Goal: Obtain resource: Download file/media

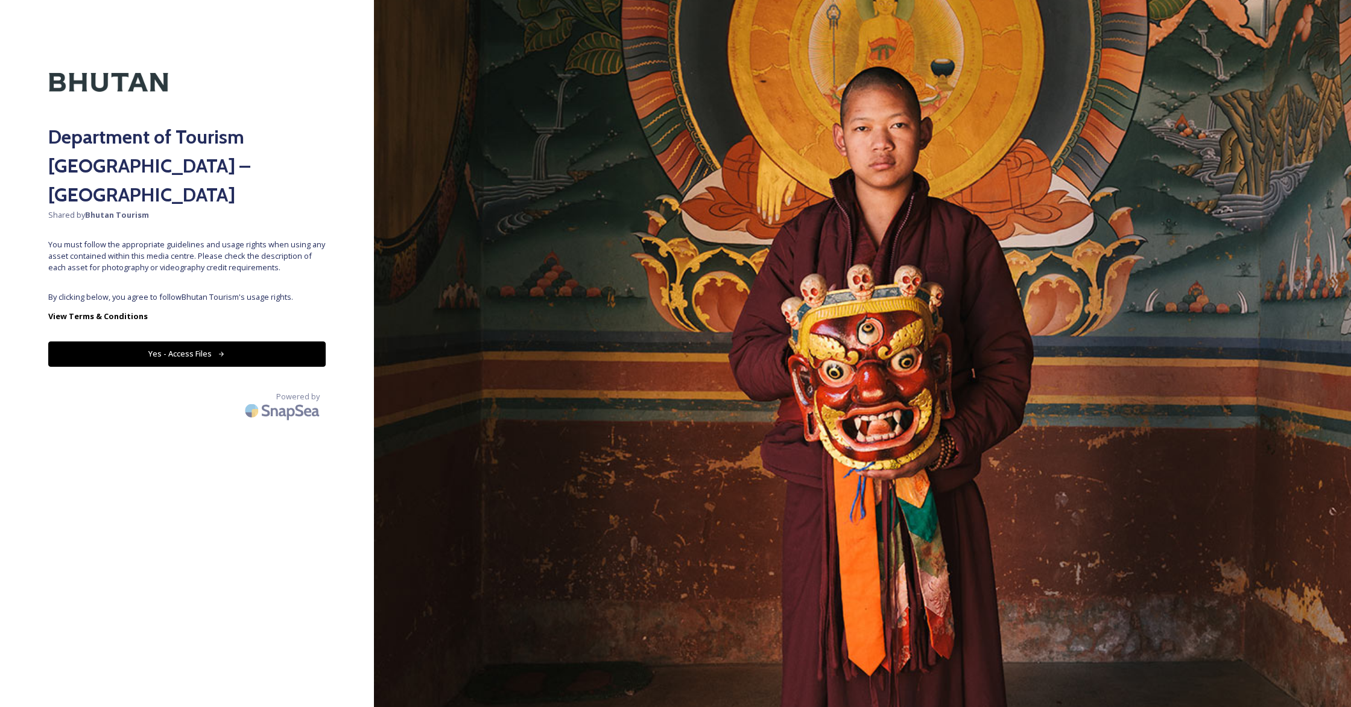
click at [205, 341] on button "Yes - Access Files" at bounding box center [187, 353] width 278 height 25
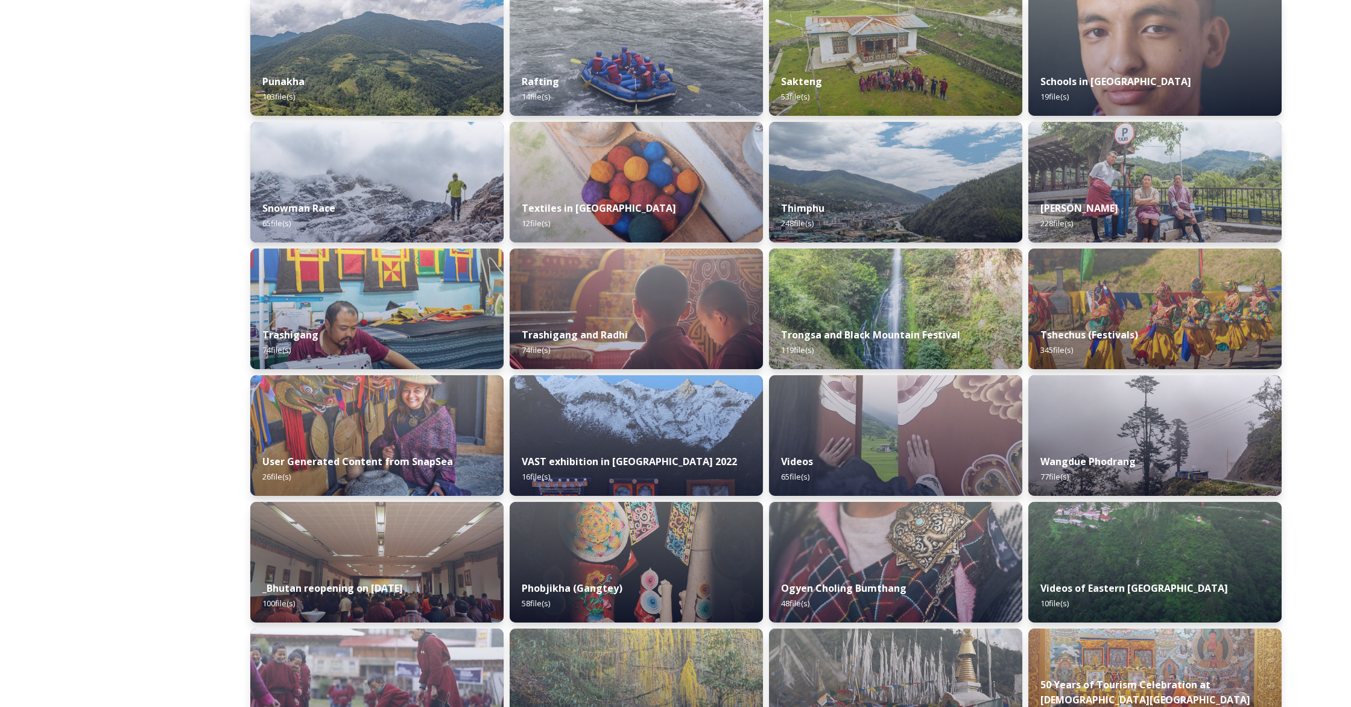
scroll to position [961, 0]
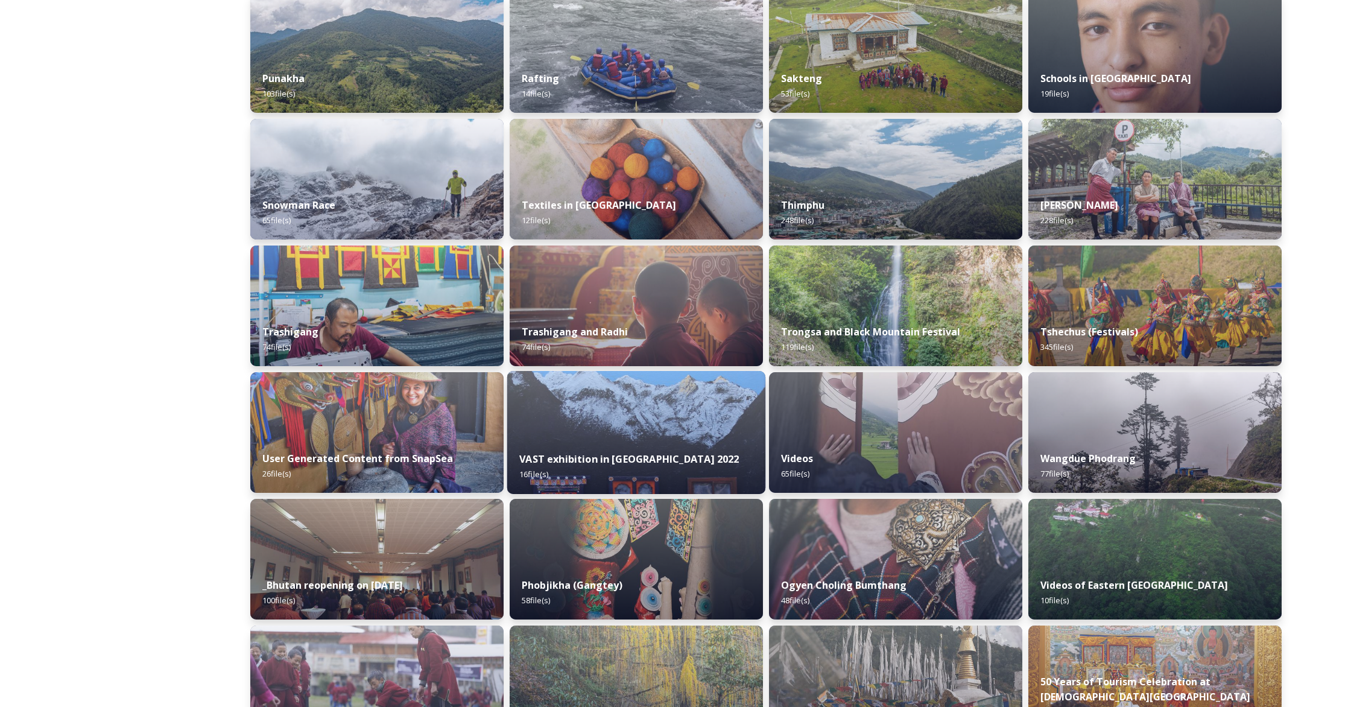
click at [662, 438] on img at bounding box center [636, 432] width 258 height 123
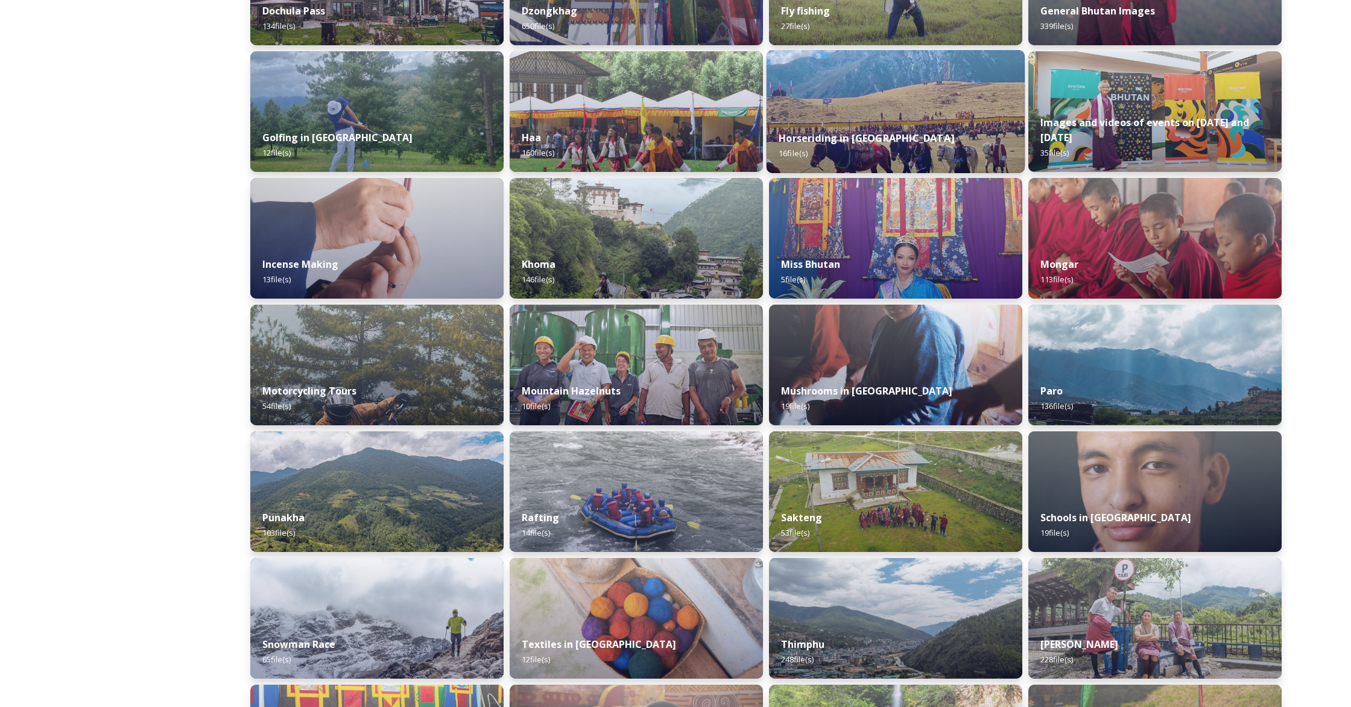
scroll to position [506, 0]
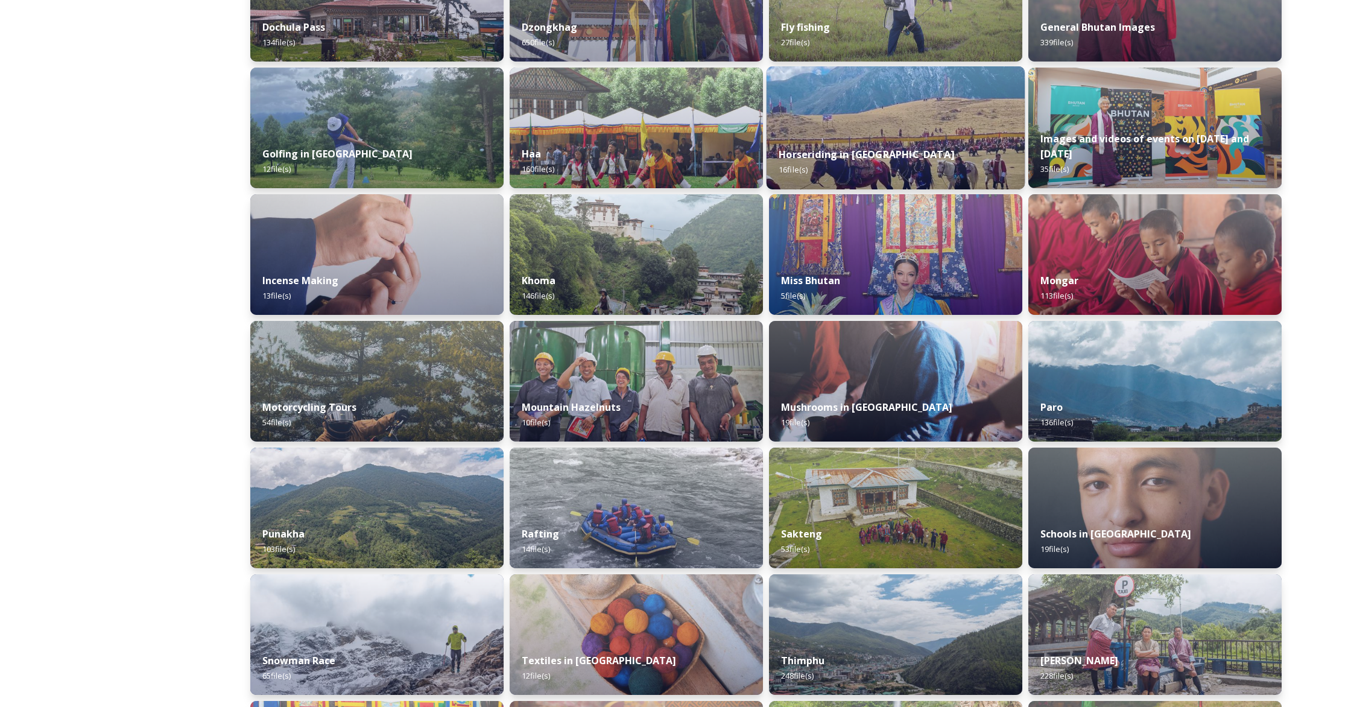
click at [825, 156] on strong "Horseriding in [GEOGRAPHIC_DATA]" at bounding box center [867, 154] width 176 height 13
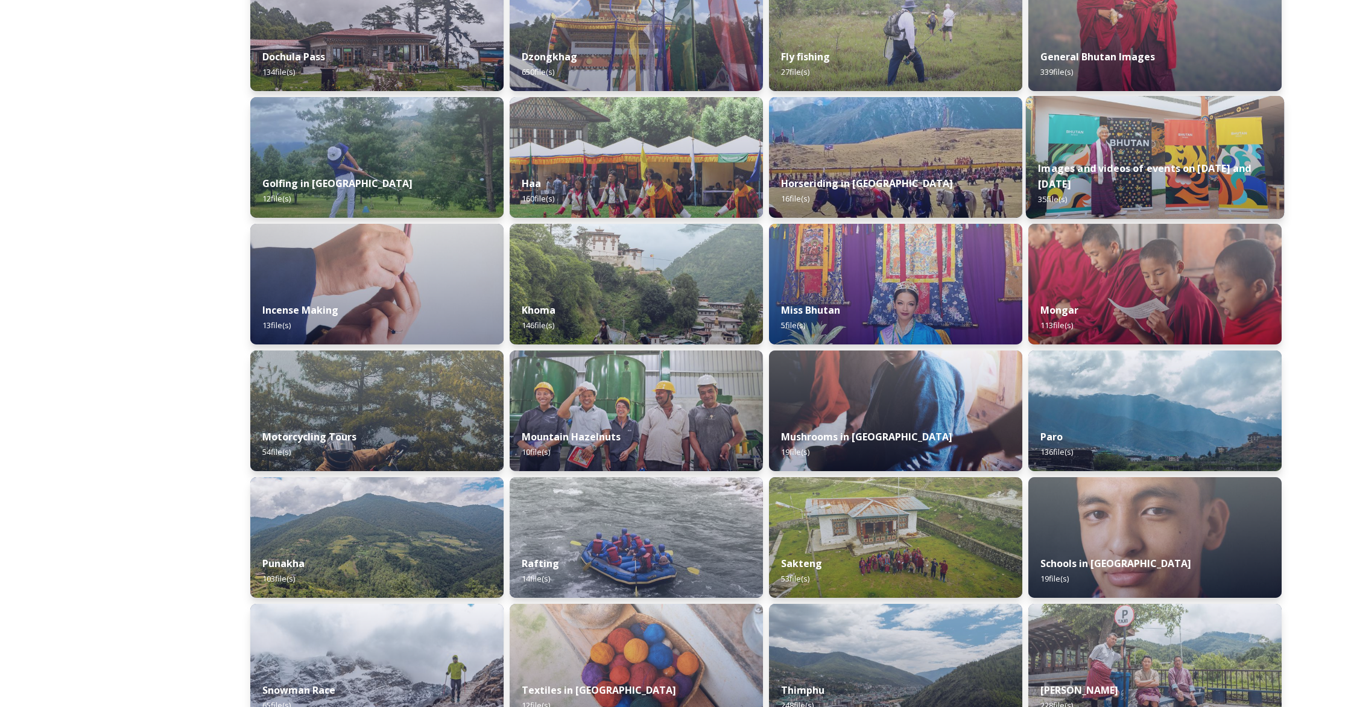
scroll to position [502, 0]
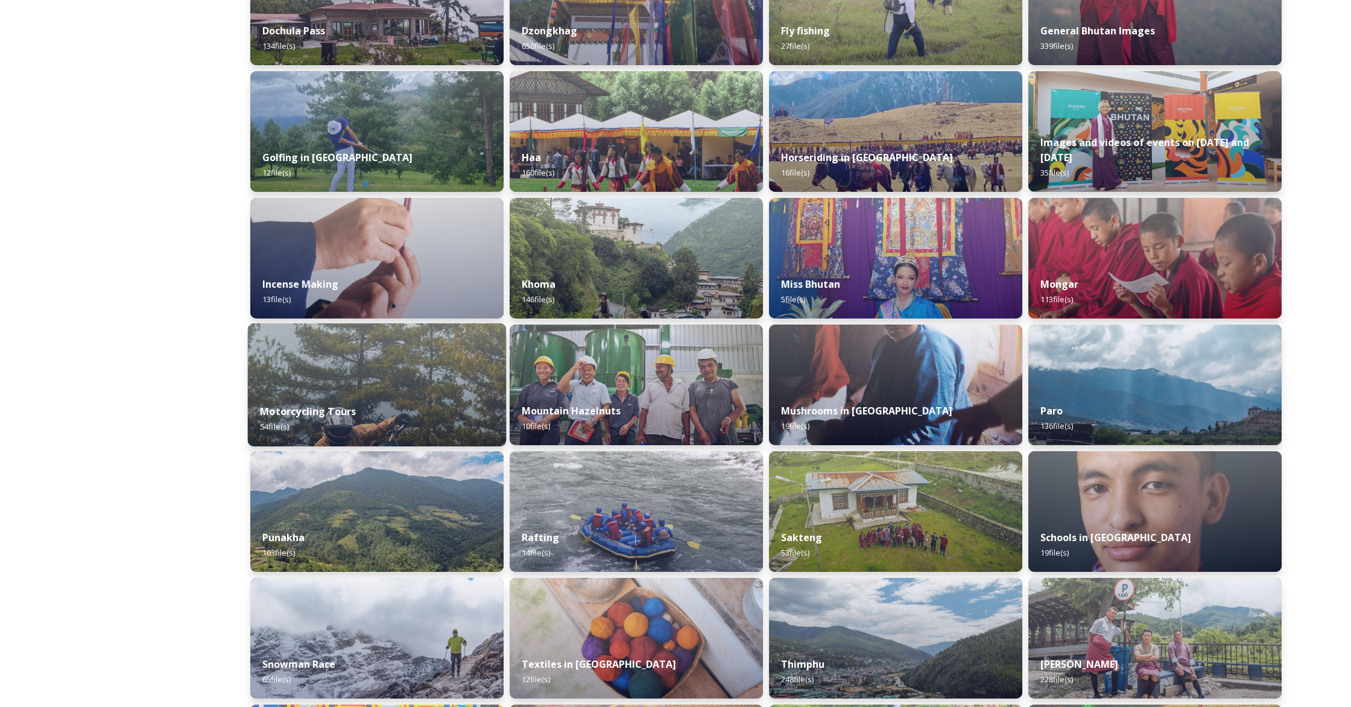
click at [404, 406] on div "Motorcycling Tours 54 file(s)" at bounding box center [377, 419] width 258 height 55
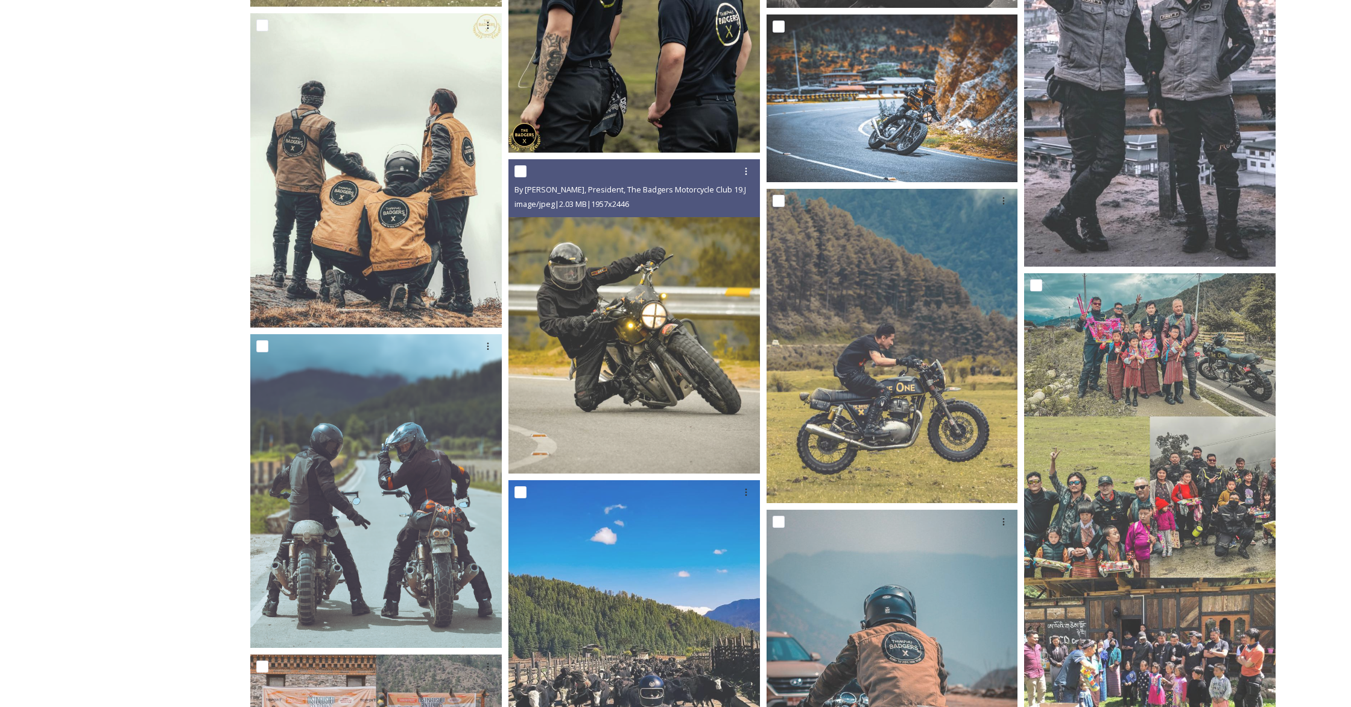
scroll to position [1183, 0]
